Goal: Information Seeking & Learning: Learn about a topic

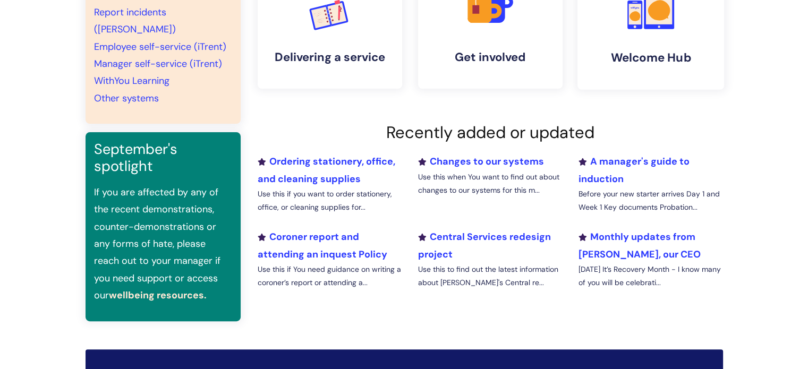
scroll to position [278, 0]
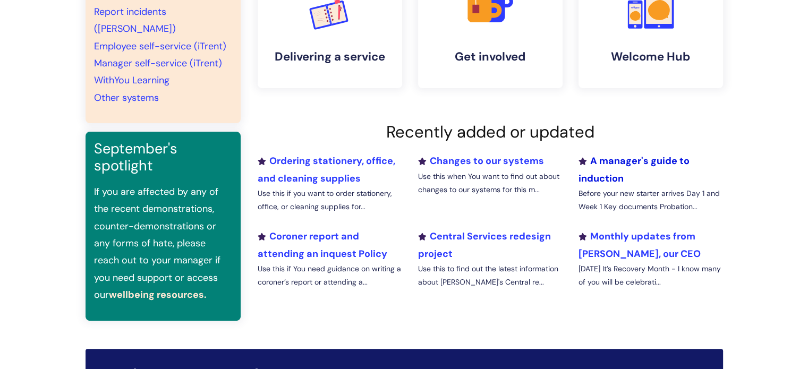
click at [602, 174] on link "A manager's guide to induction" at bounding box center [633, 170] width 111 height 30
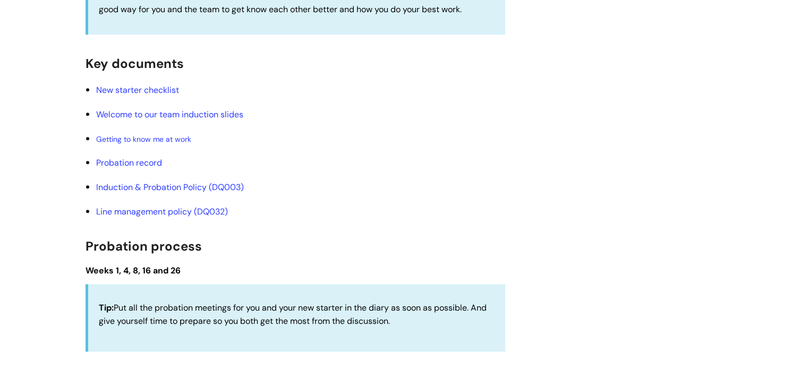
scroll to position [1264, 0]
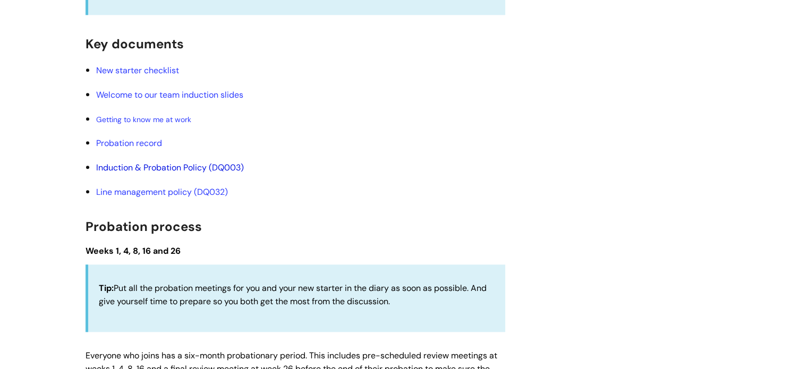
click at [200, 169] on link "Induction & Probation Policy (DQ003)" at bounding box center [170, 167] width 148 height 11
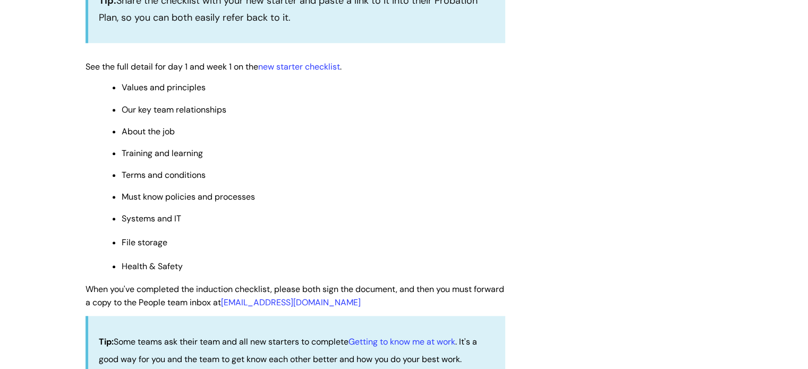
scroll to position [801, 0]
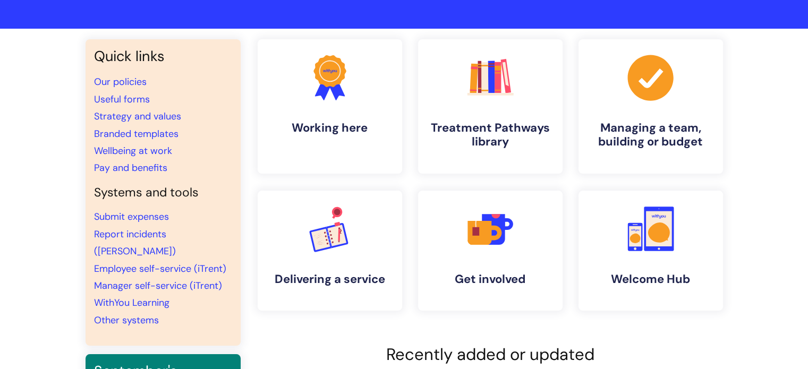
scroll to position [55, 0]
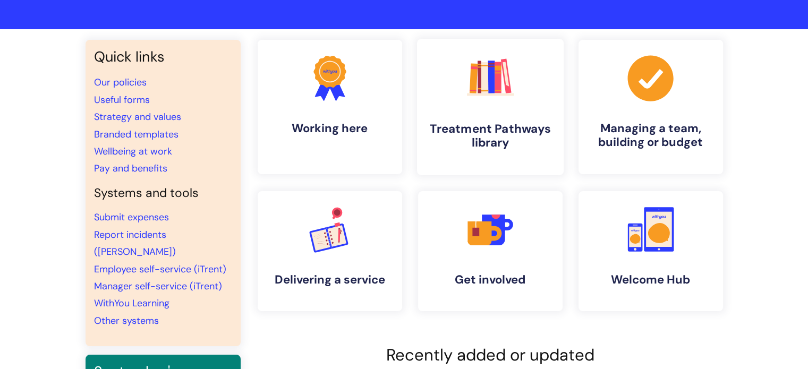
click at [474, 125] on h4 "Treatment Pathways library" at bounding box center [491, 136] width 130 height 29
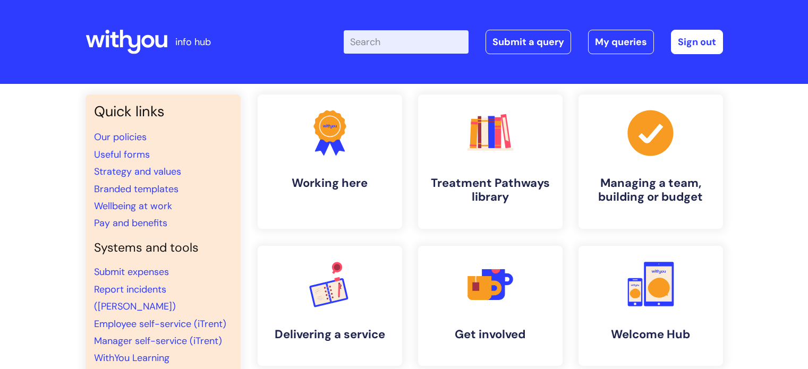
scroll to position [55, 0]
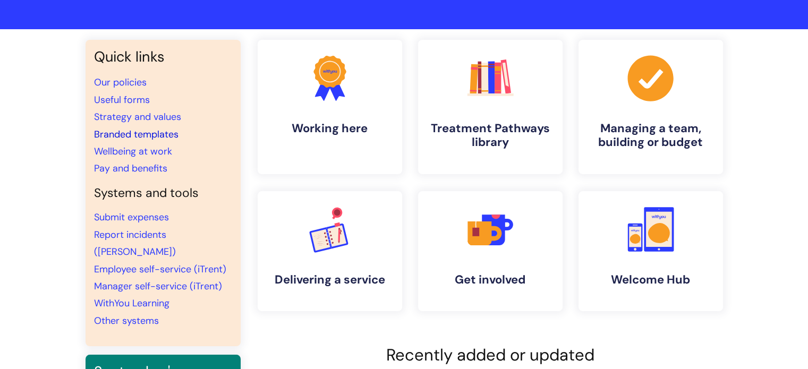
click at [142, 136] on link "Branded templates" at bounding box center [136, 134] width 84 height 13
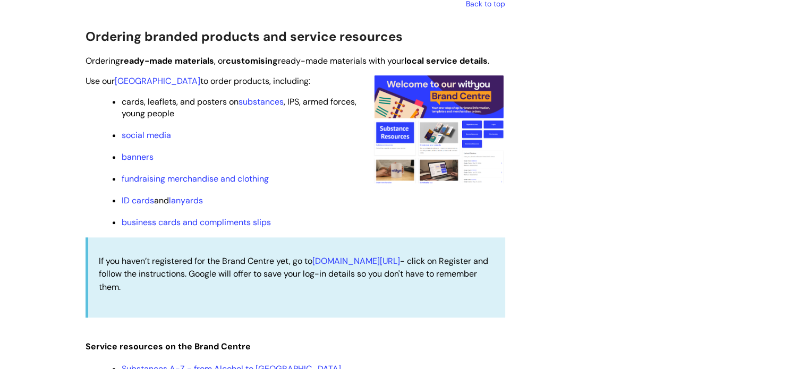
scroll to position [1005, 0]
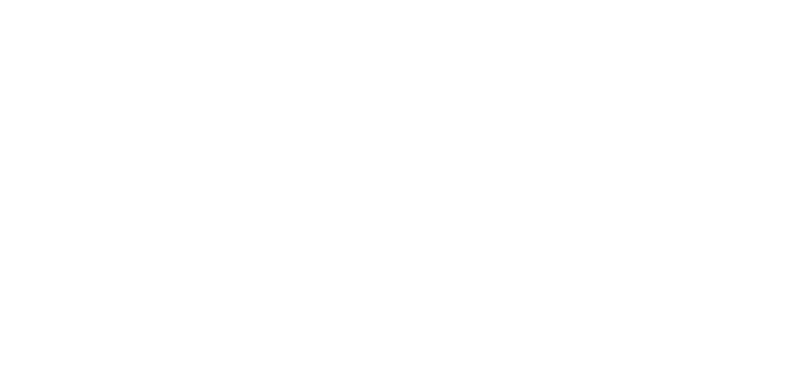
scroll to position [55, 0]
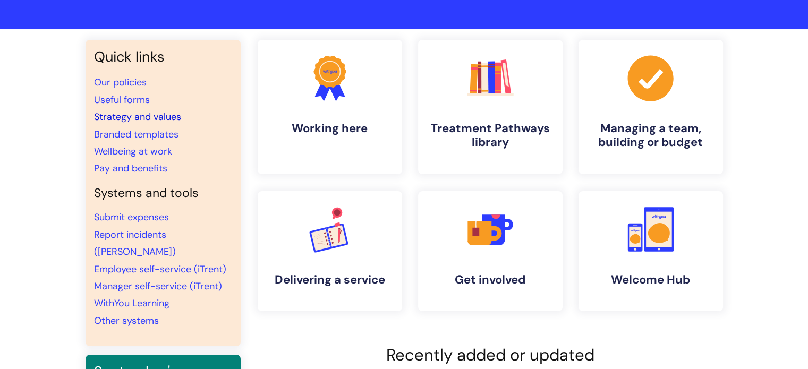
click at [122, 120] on link "Strategy and values" at bounding box center [137, 117] width 87 height 13
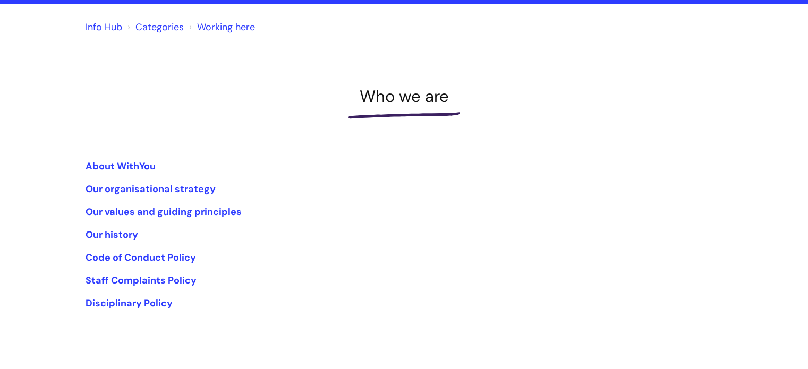
scroll to position [105, 0]
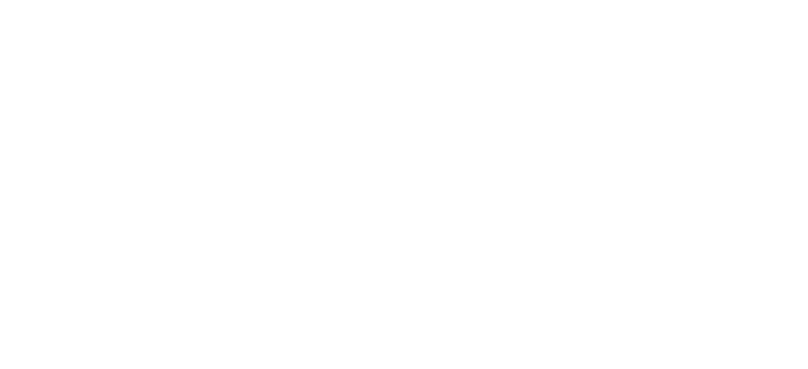
scroll to position [55, 0]
